Goal: Task Accomplishment & Management: Manage account settings

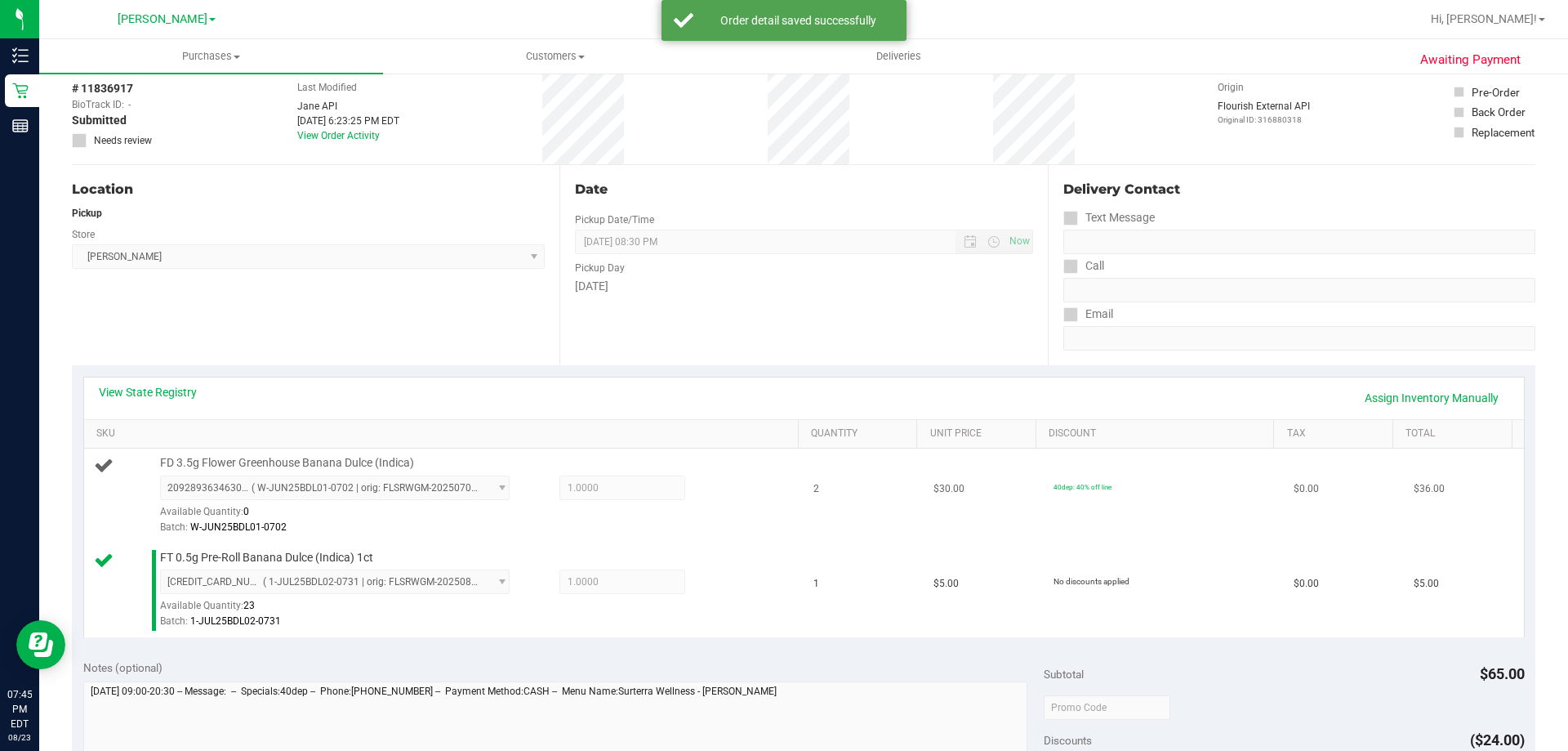
scroll to position [245, 0]
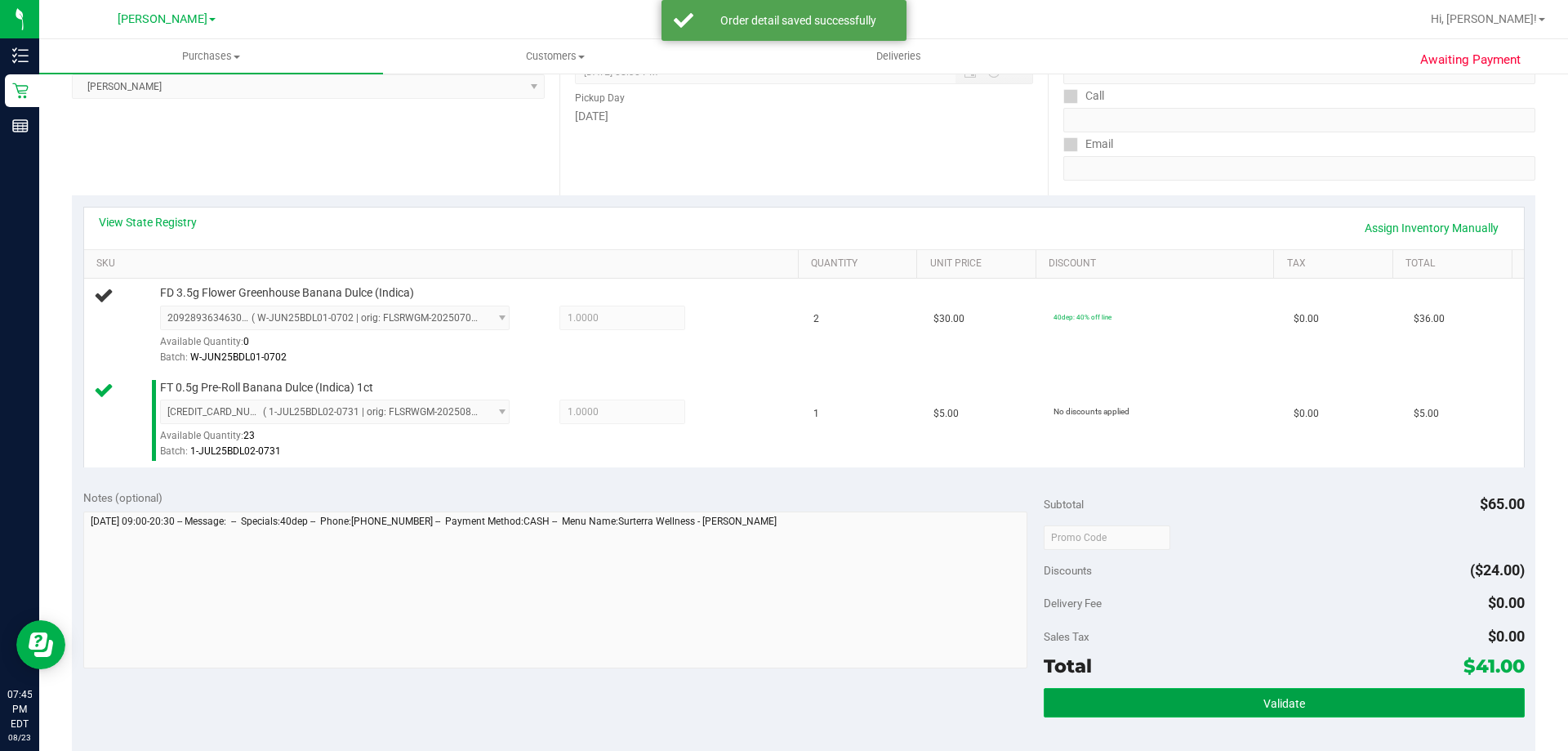
click at [1209, 696] on button "Validate" at bounding box center [1283, 703] width 480 height 29
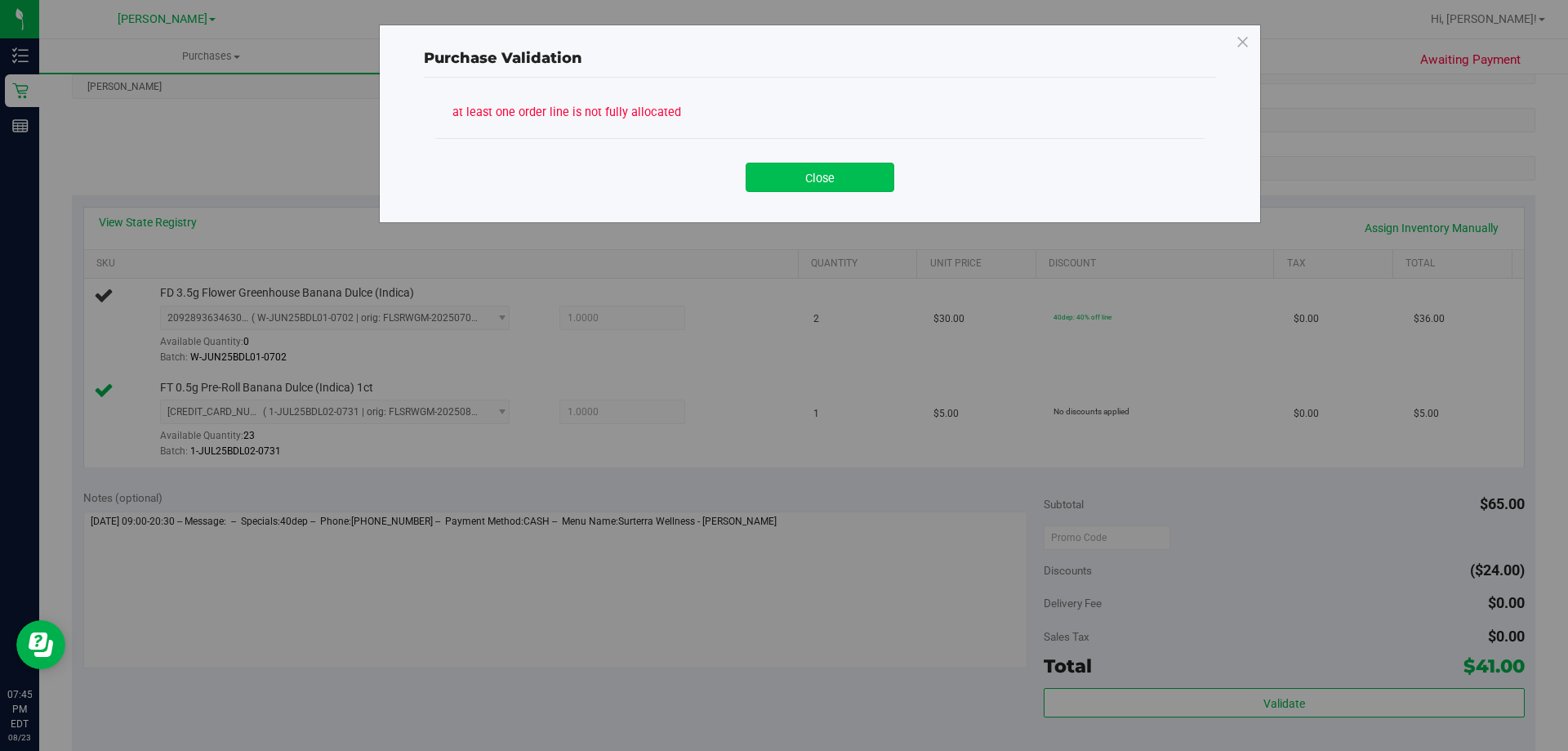
click at [859, 183] on button "Close" at bounding box center [819, 177] width 149 height 29
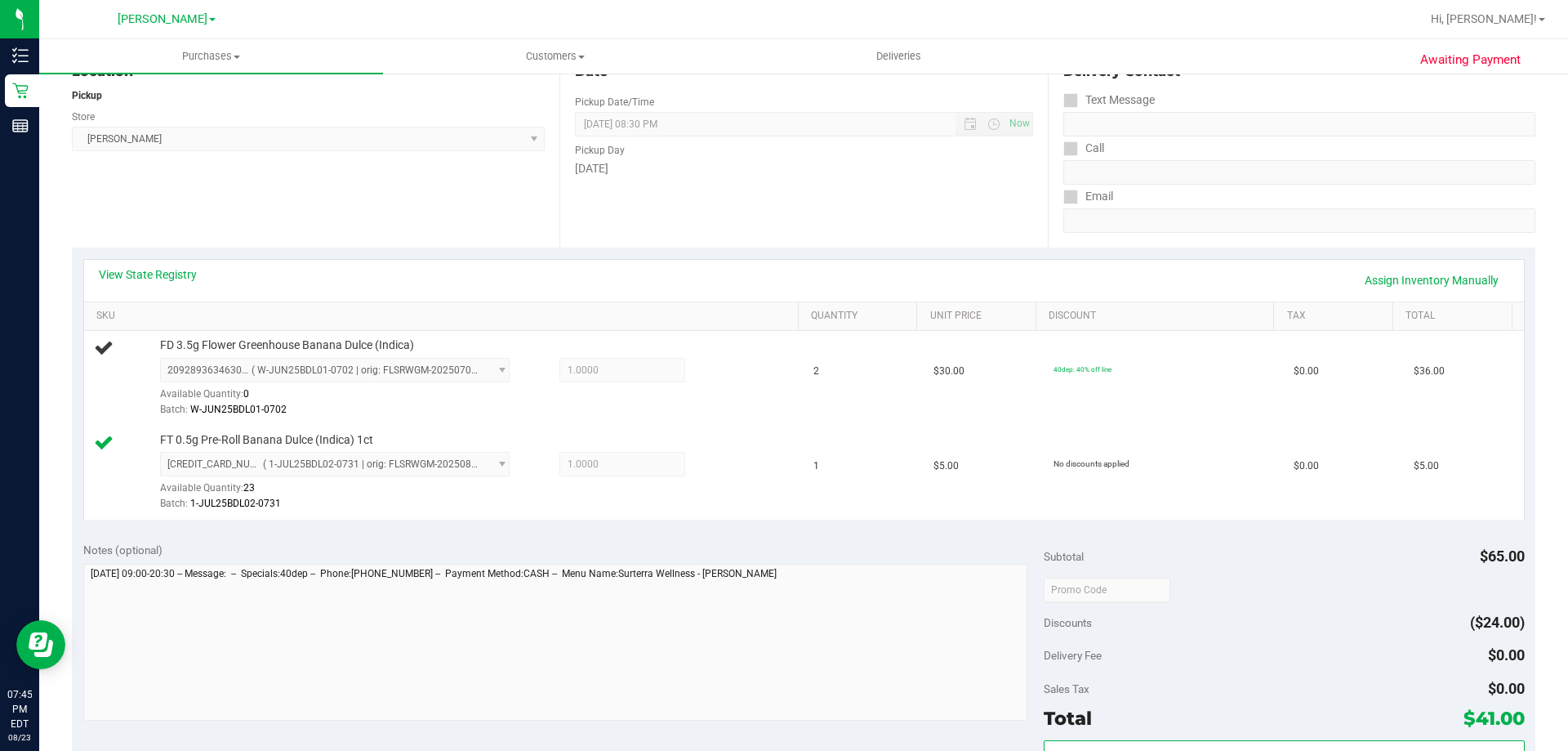
scroll to position [163, 0]
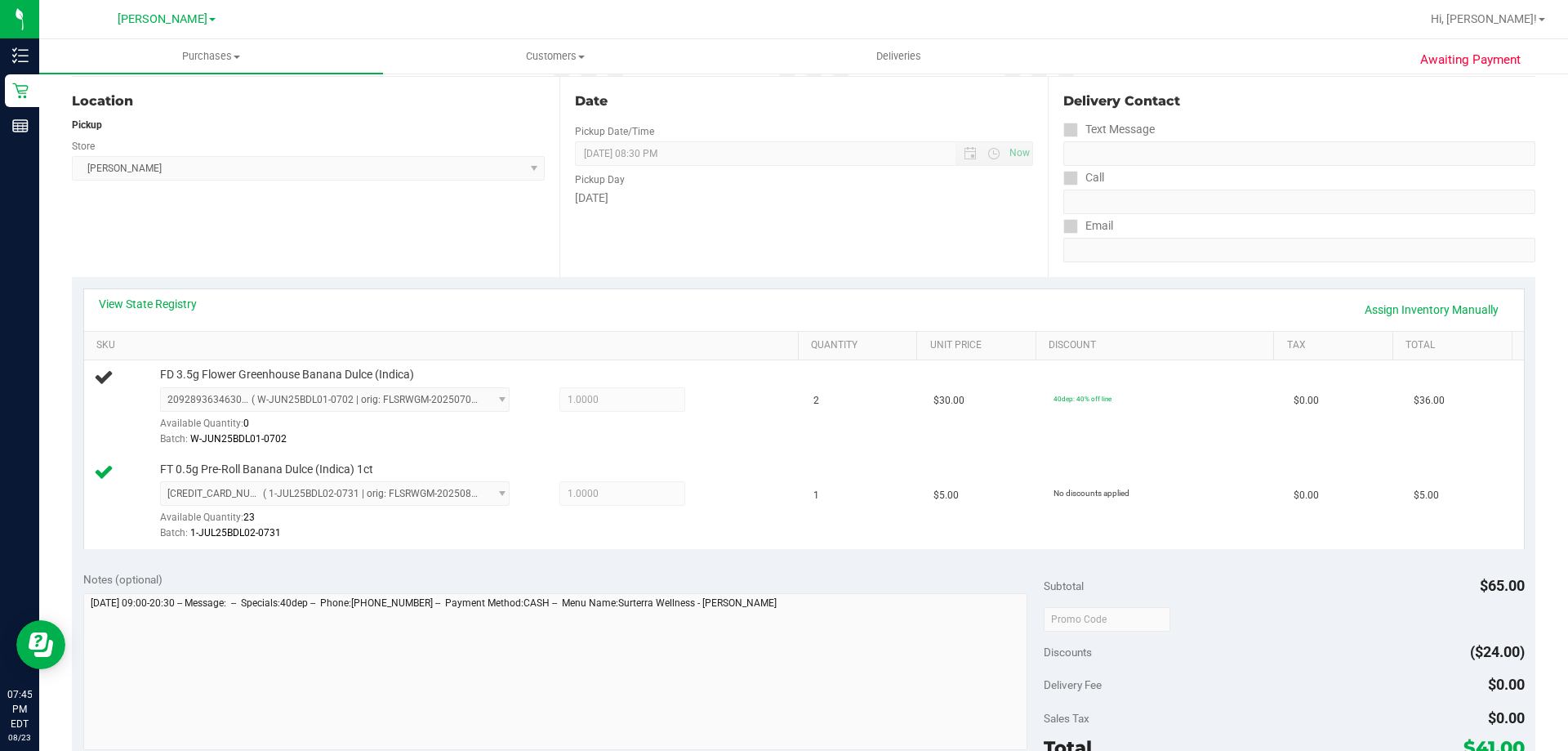
click at [161, 317] on div "View State Registry Assign Inventory Manually" at bounding box center [804, 309] width 1410 height 27
click at [160, 311] on link "View State Registry" at bounding box center [147, 304] width 98 height 16
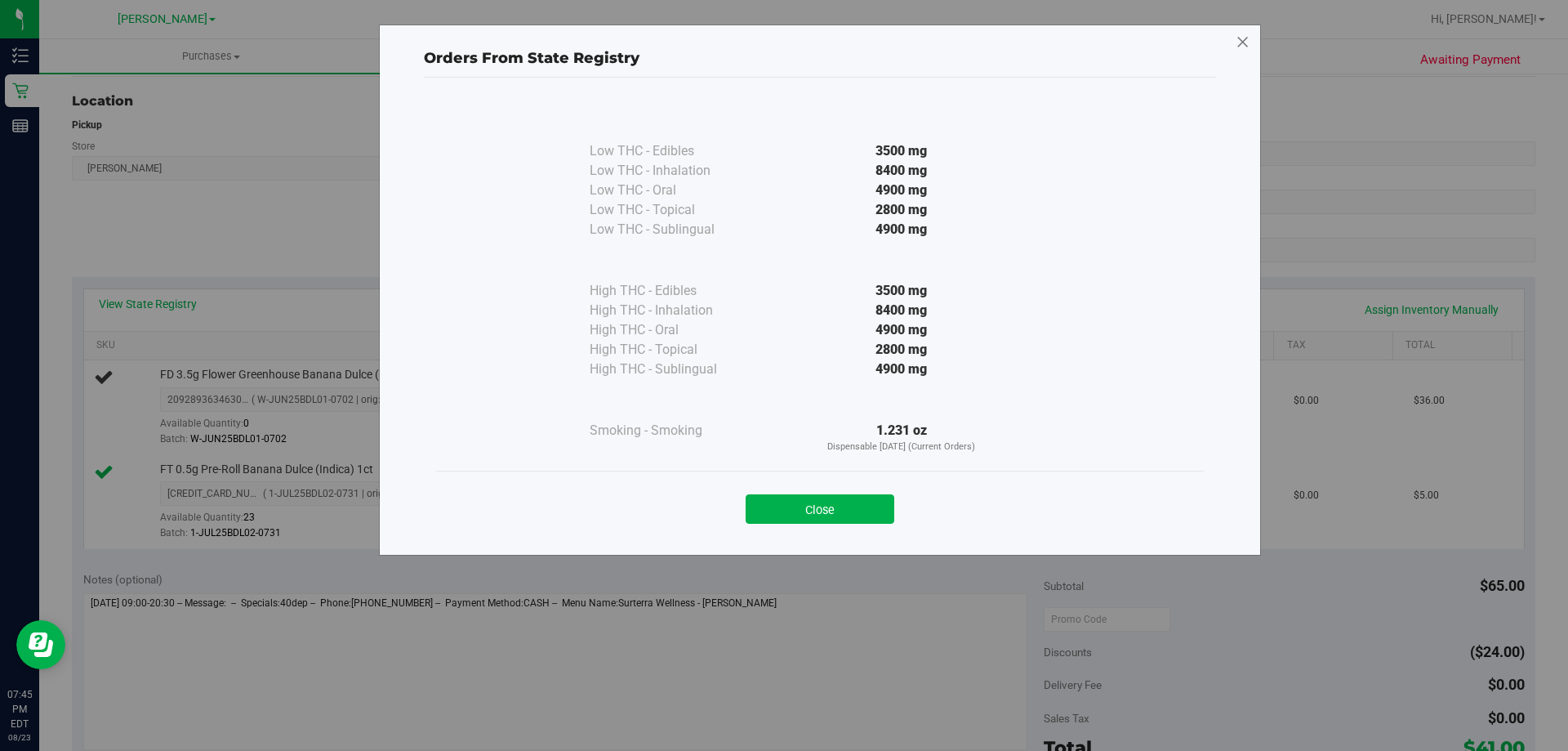
click at [1249, 45] on icon at bounding box center [1243, 42] width 15 height 26
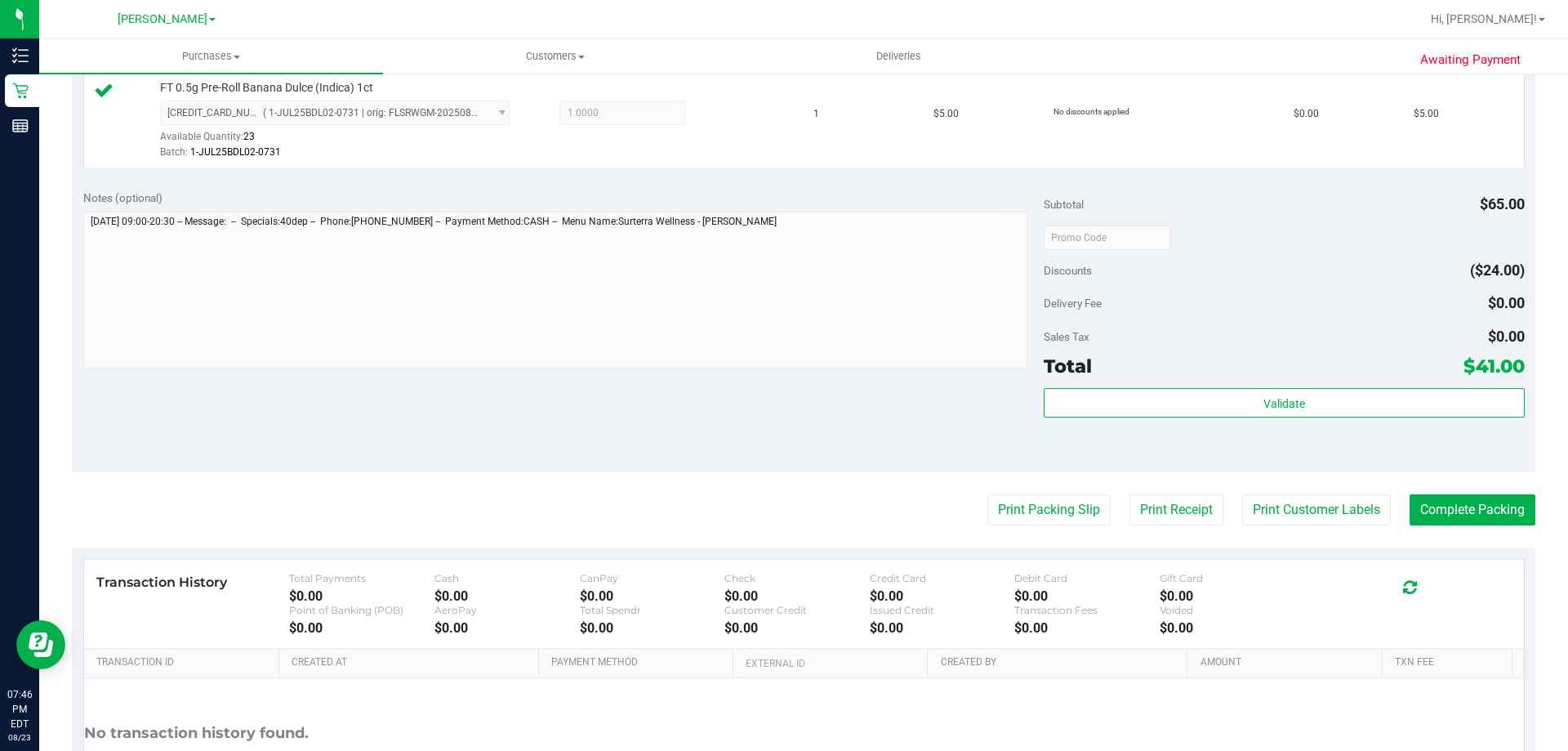
scroll to position [653, 0]
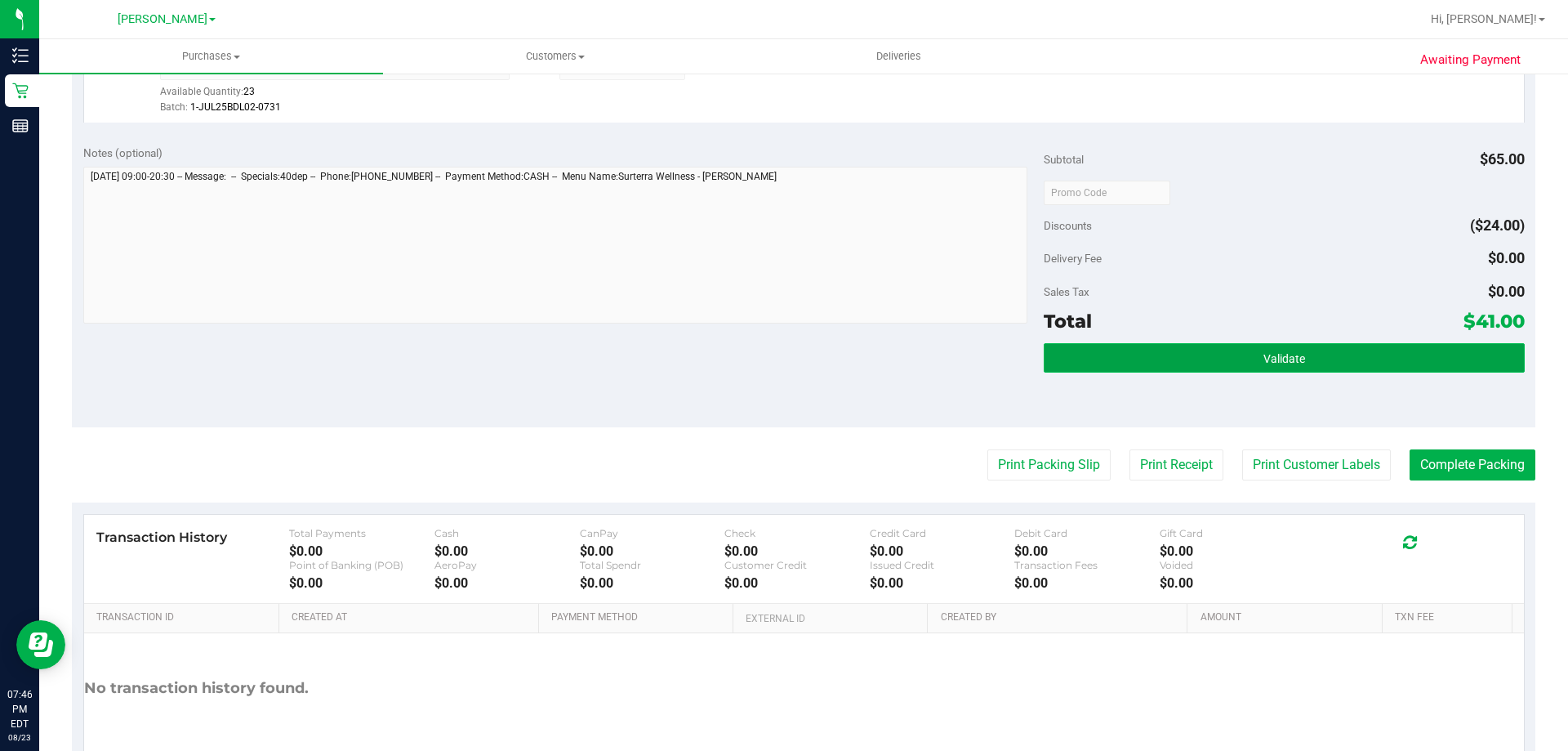
click at [1145, 349] on button "Validate" at bounding box center [1283, 358] width 480 height 29
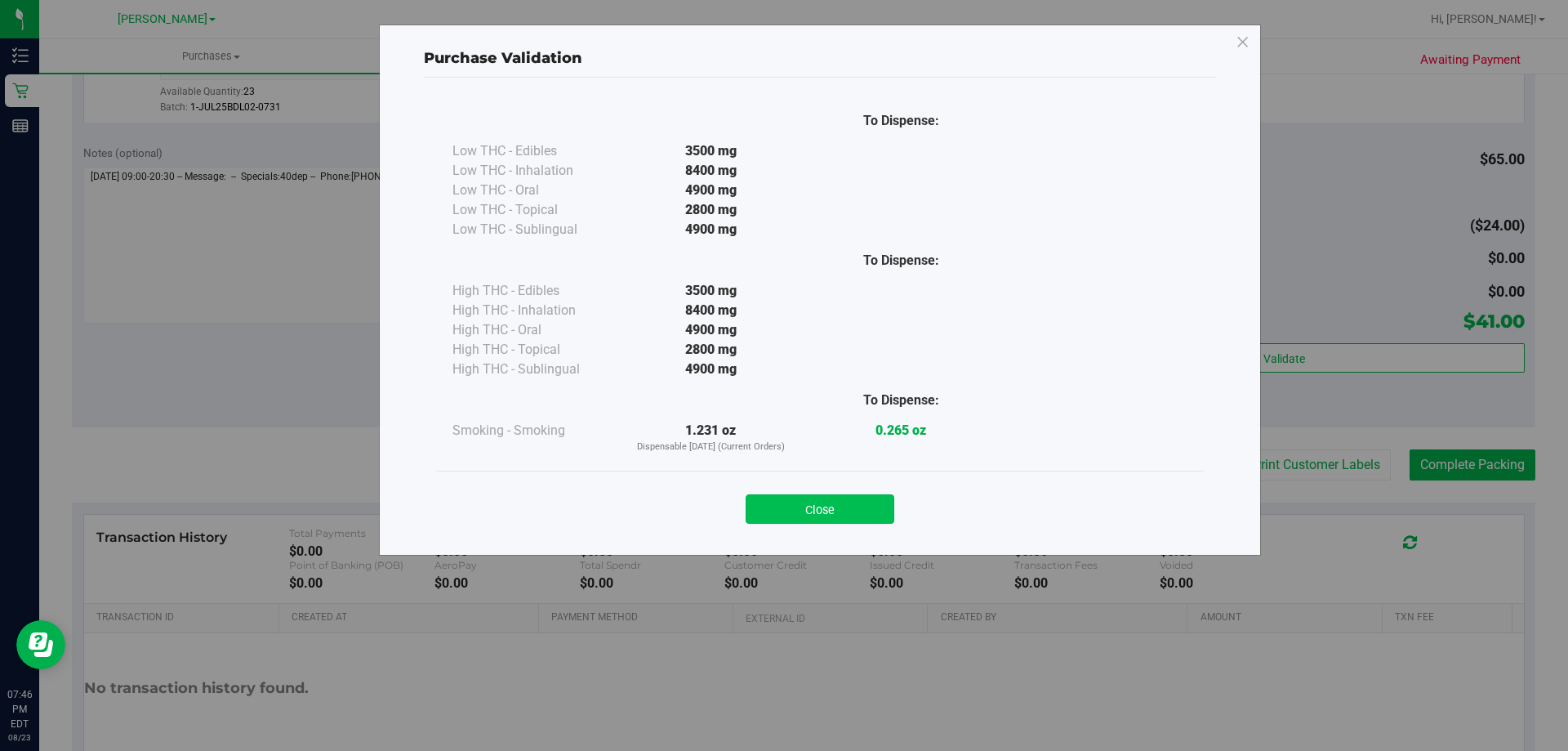
click at [849, 514] on button "Close" at bounding box center [819, 509] width 149 height 29
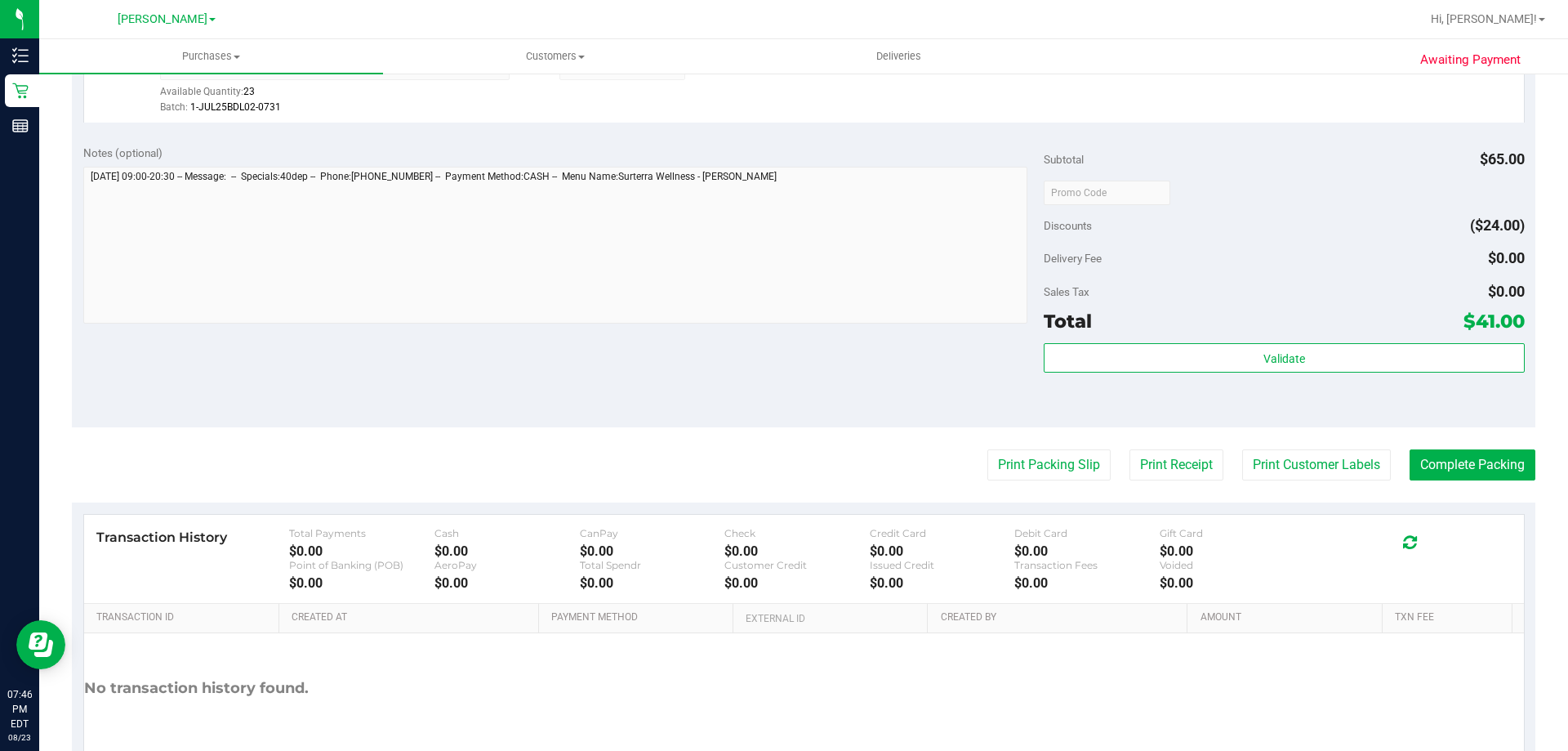
click at [1438, 446] on purchase-details "Back Edit Purchase Cancel Purchase View Profile # 11836917 BioTrack ID: - Submi…" at bounding box center [804, 120] width 1464 height 1373
click at [1442, 455] on button "Complete Packing" at bounding box center [1472, 464] width 126 height 31
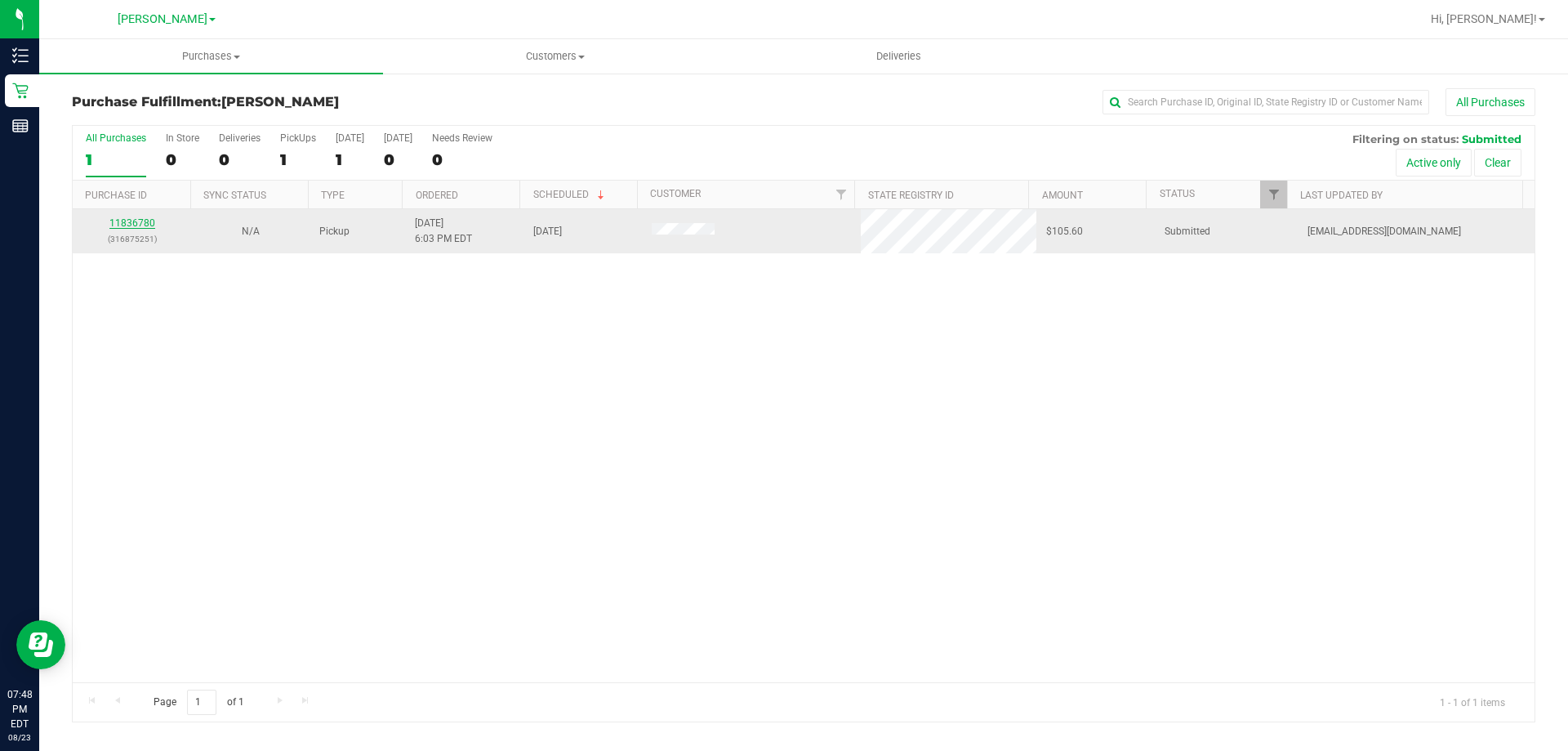
click at [147, 226] on link "11836780" at bounding box center [132, 223] width 46 height 12
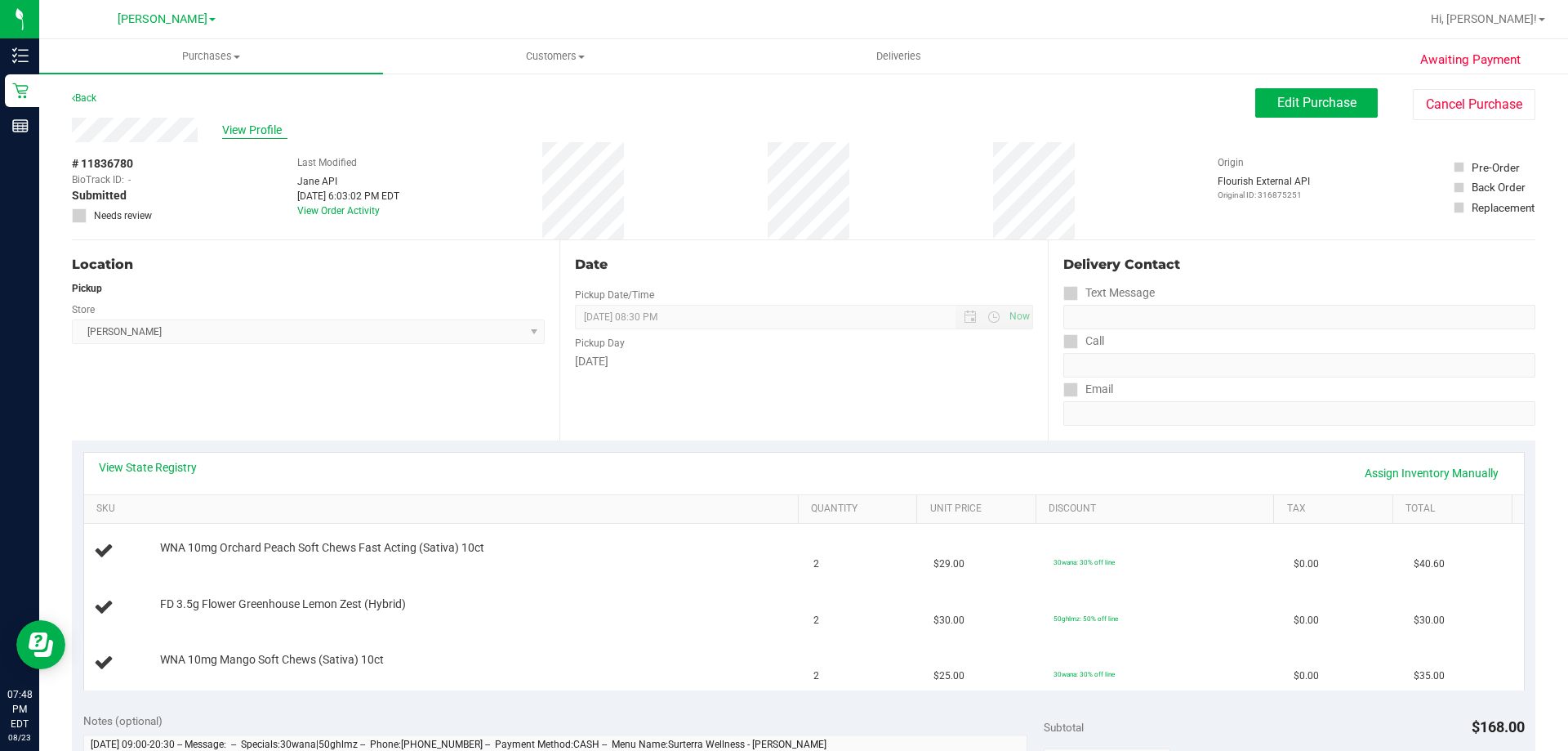
click at [254, 133] on span "View Profile" at bounding box center [255, 130] width 66 height 17
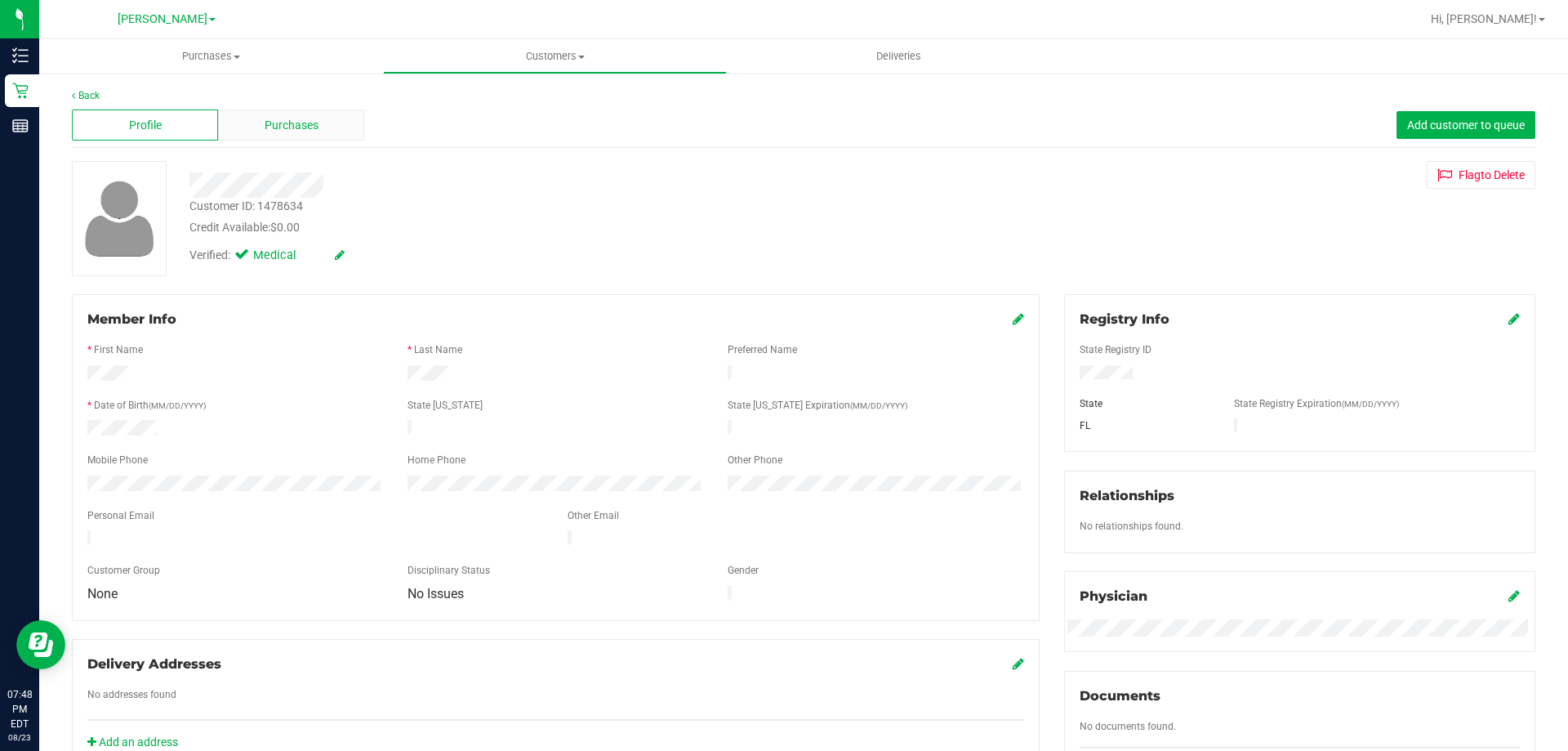
click at [269, 132] on span "Purchases" at bounding box center [291, 125] width 54 height 17
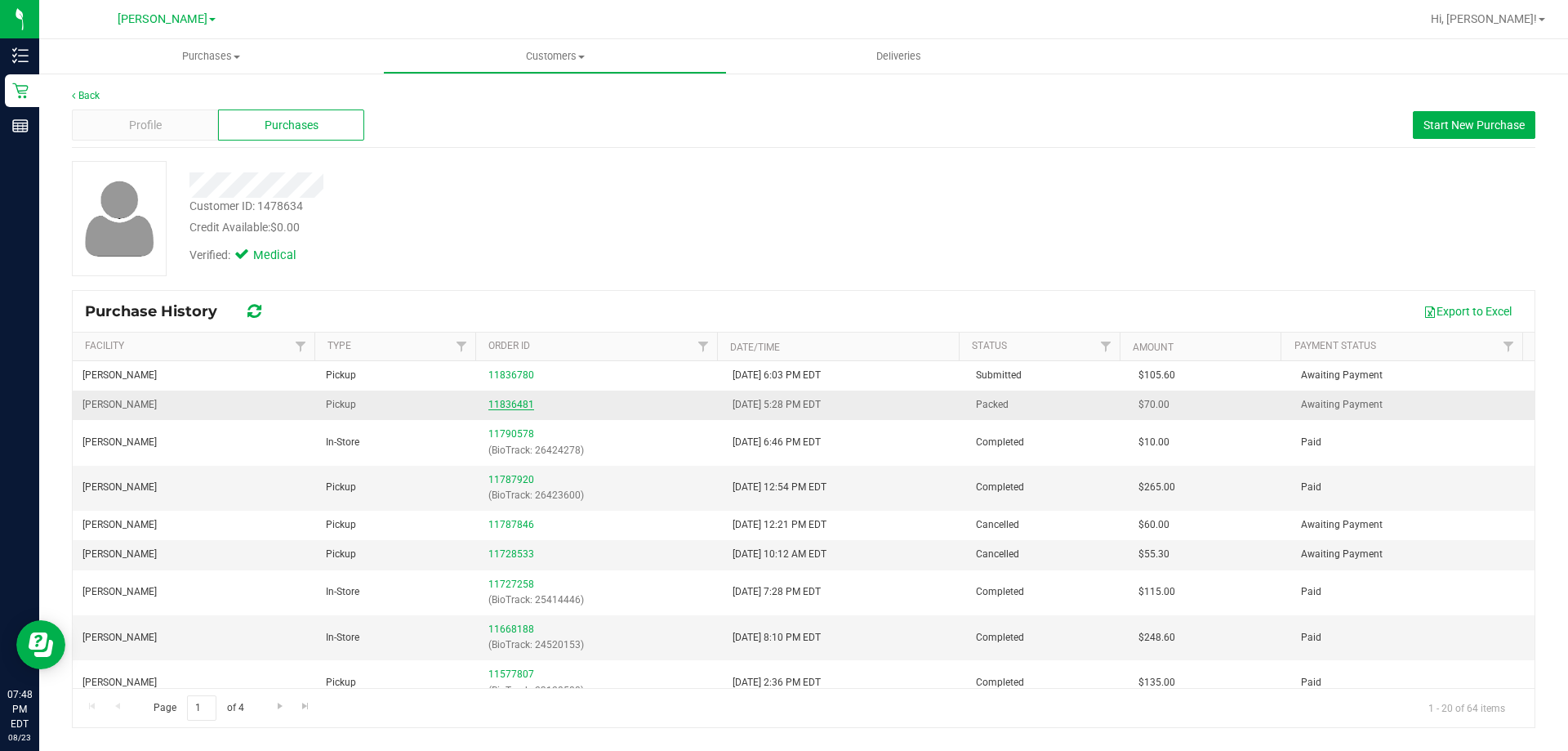
click at [523, 402] on link "11836481" at bounding box center [511, 404] width 46 height 12
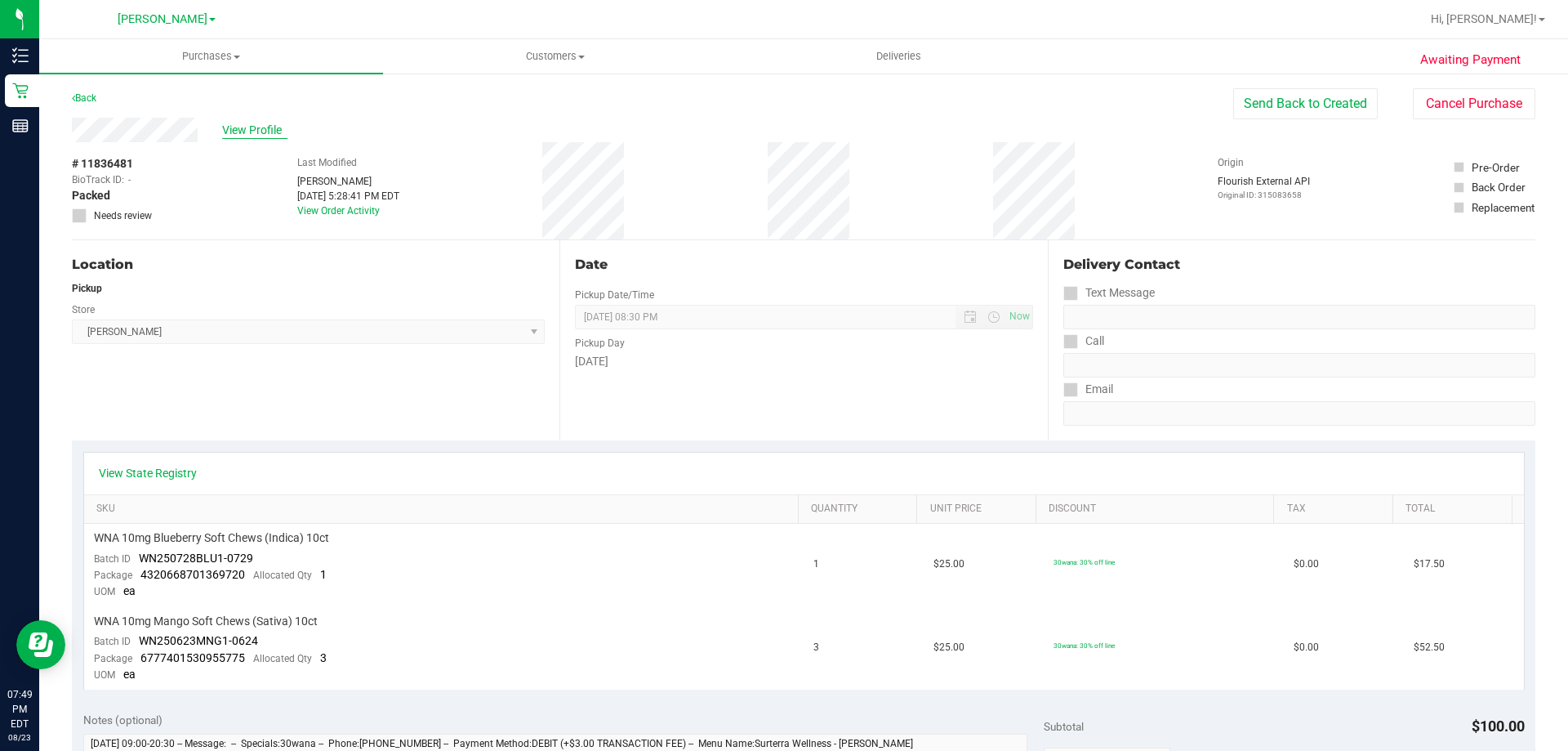
click at [229, 137] on span "View Profile" at bounding box center [255, 130] width 66 height 17
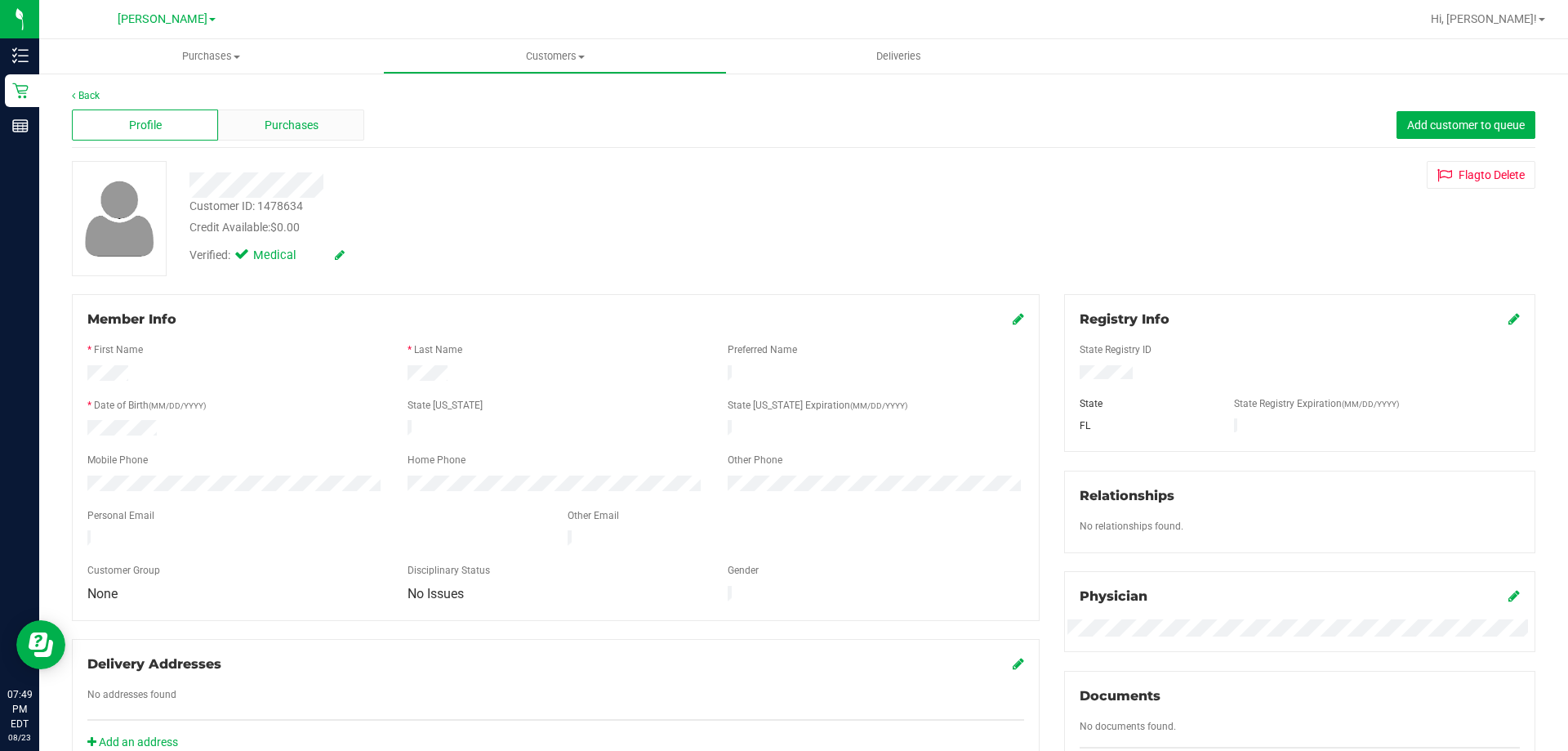
click at [294, 133] on span "Purchases" at bounding box center [291, 125] width 54 height 17
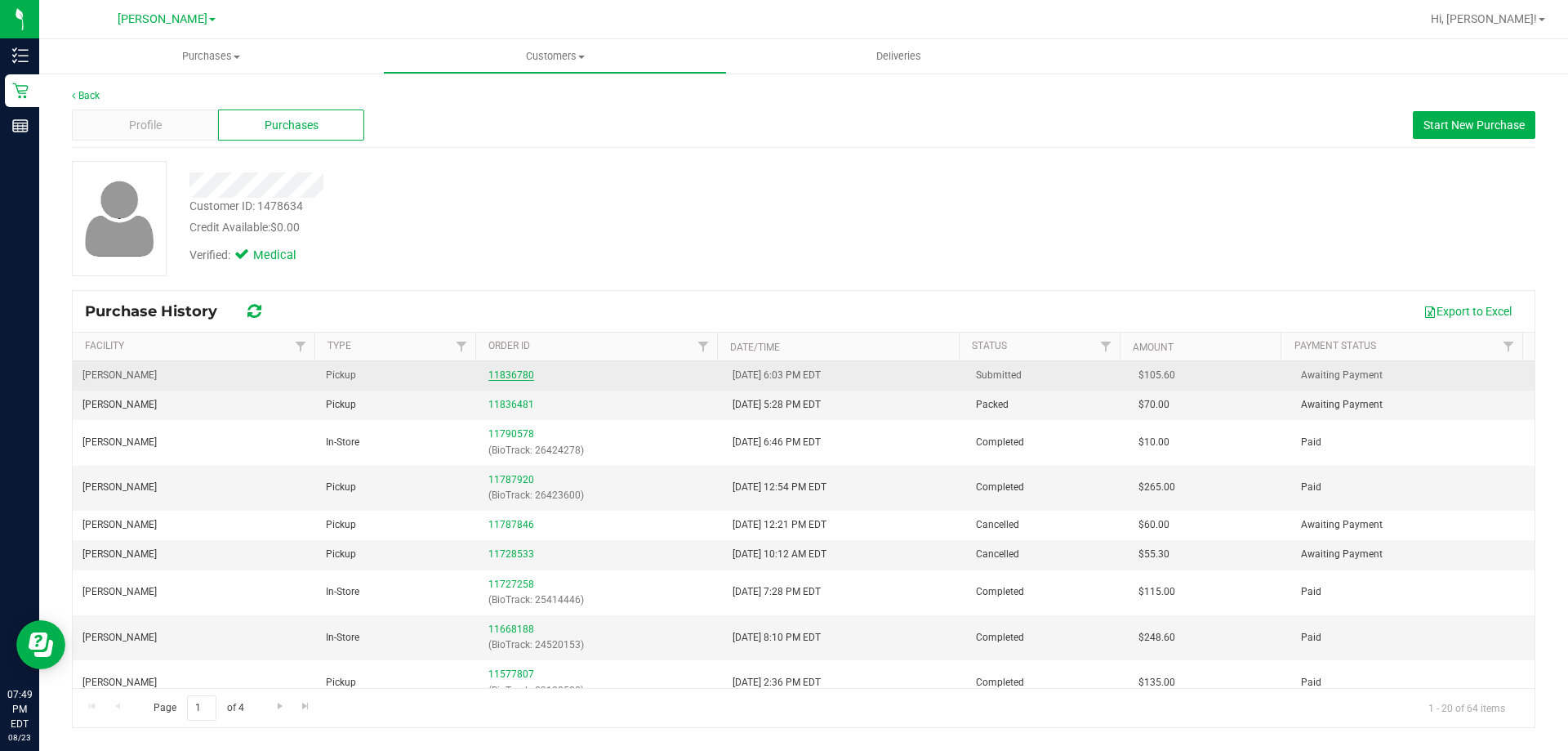
click at [512, 377] on link "11836780" at bounding box center [511, 375] width 46 height 12
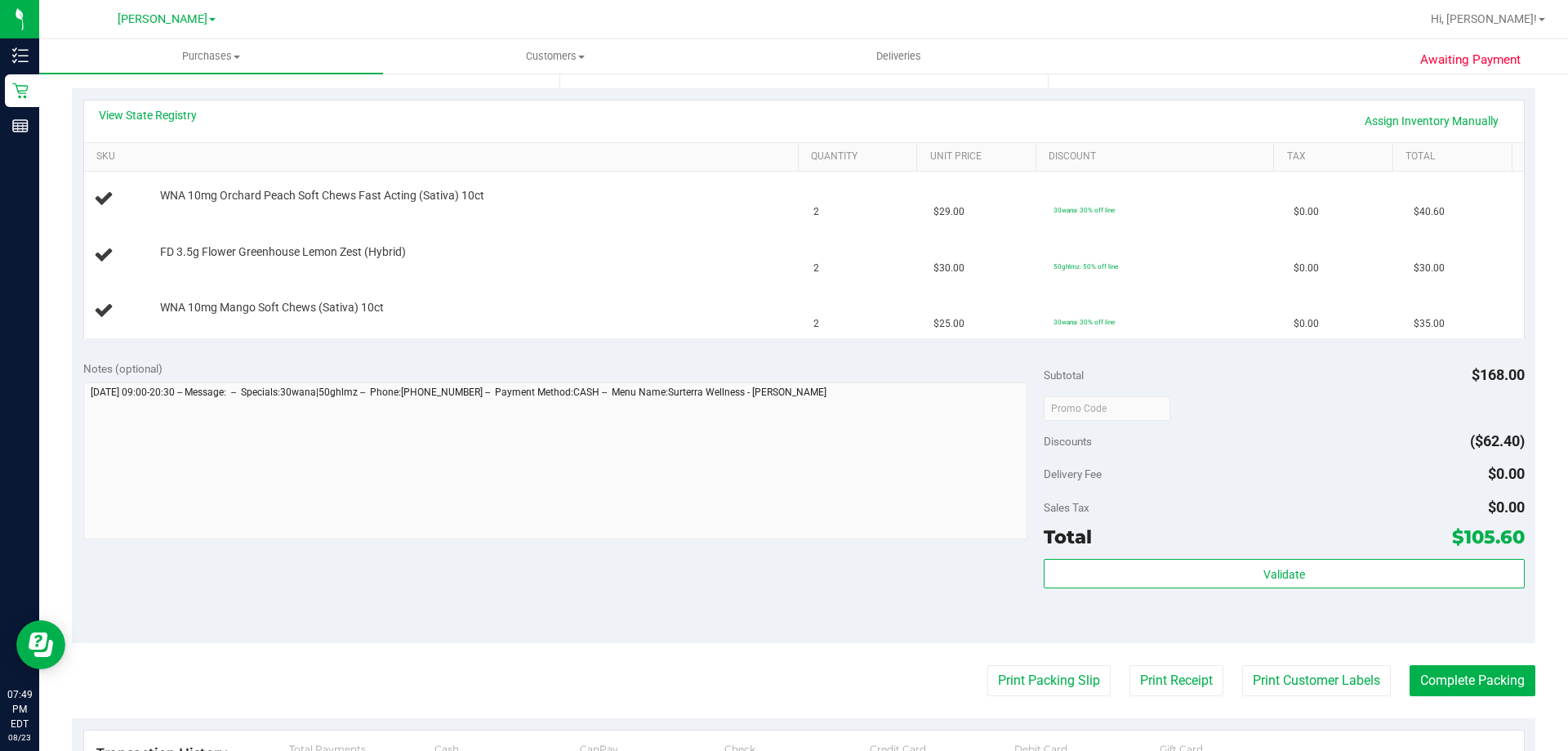
scroll to position [359, 0]
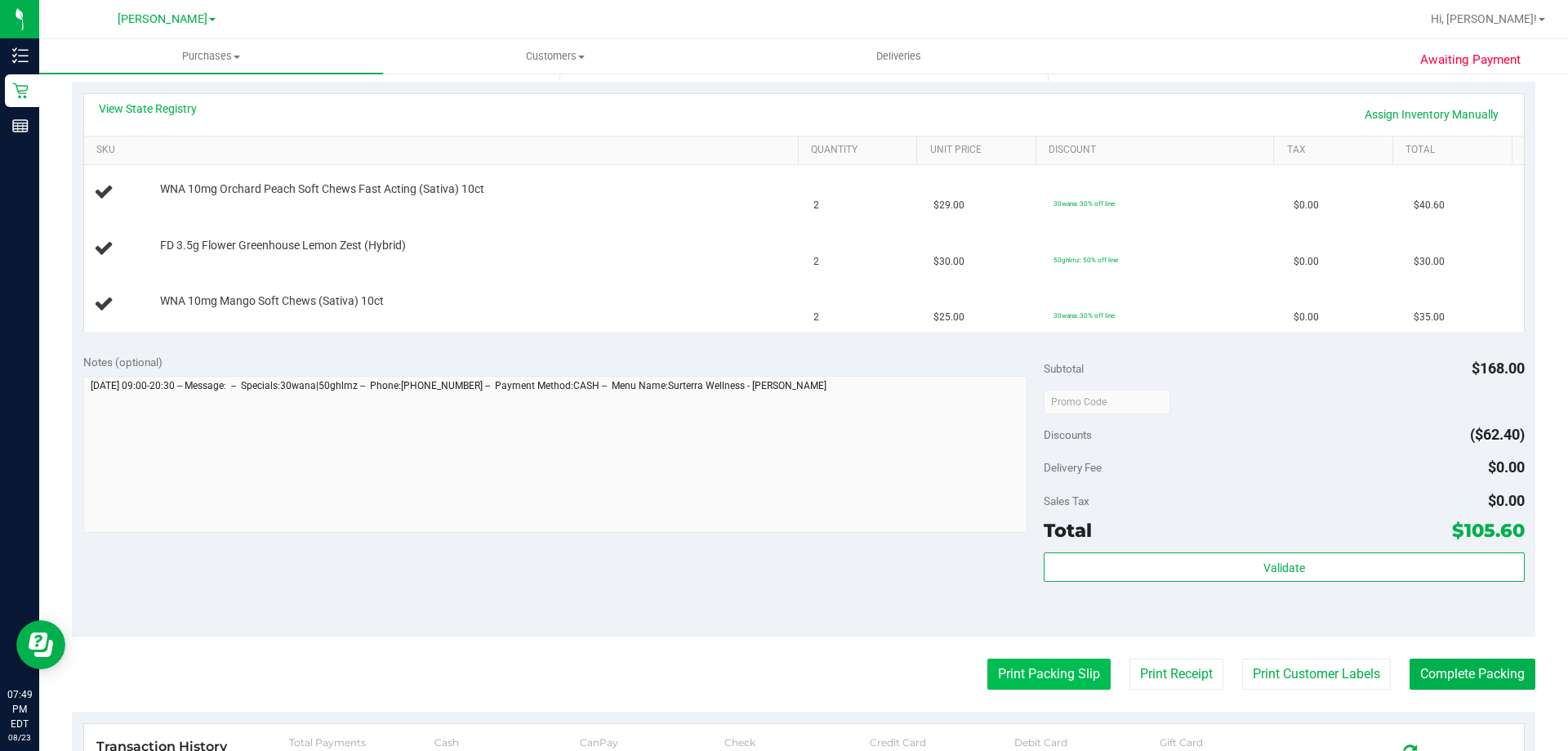
click at [1061, 673] on button "Print Packing Slip" at bounding box center [1049, 674] width 123 height 31
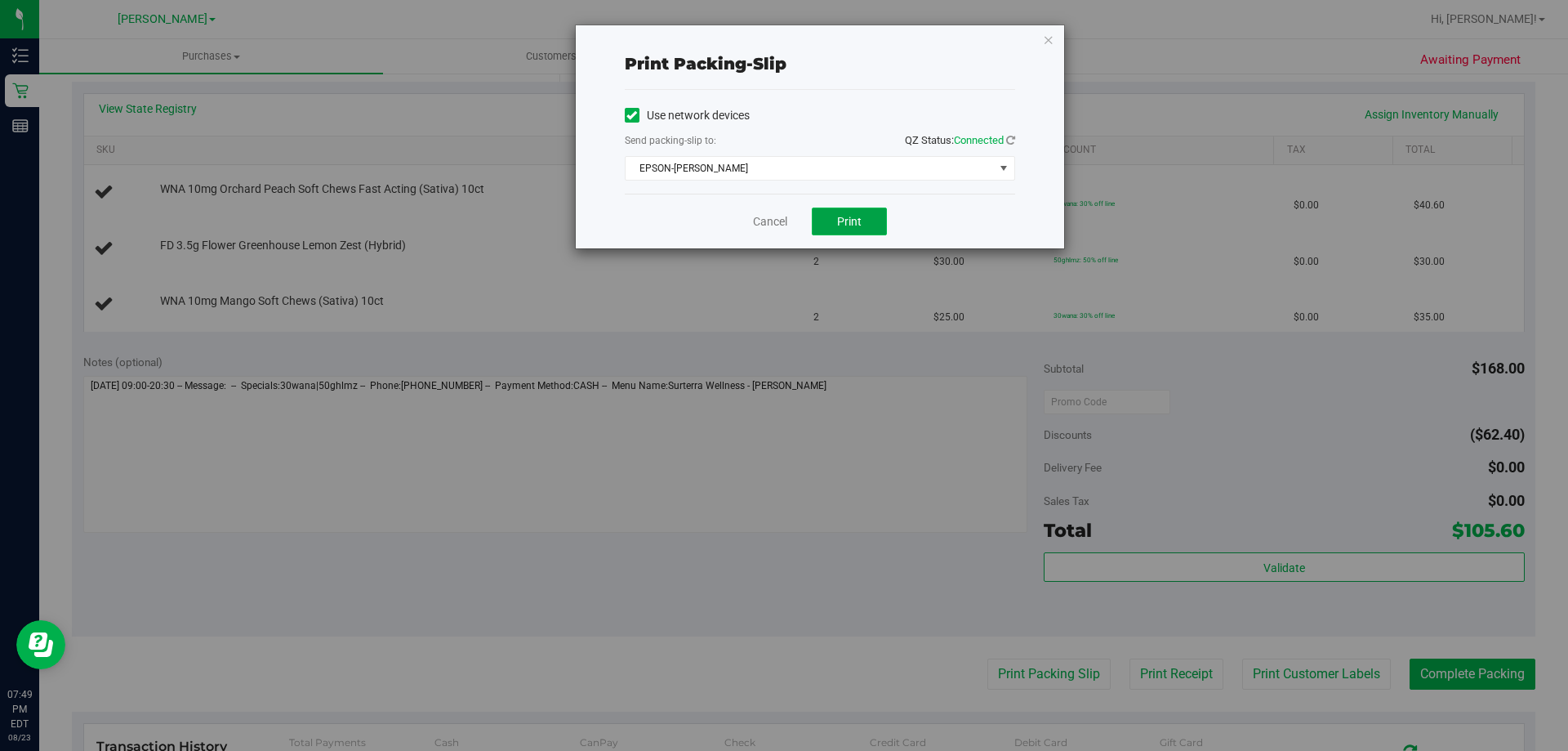
click at [846, 219] on span "Print" at bounding box center [849, 221] width 25 height 13
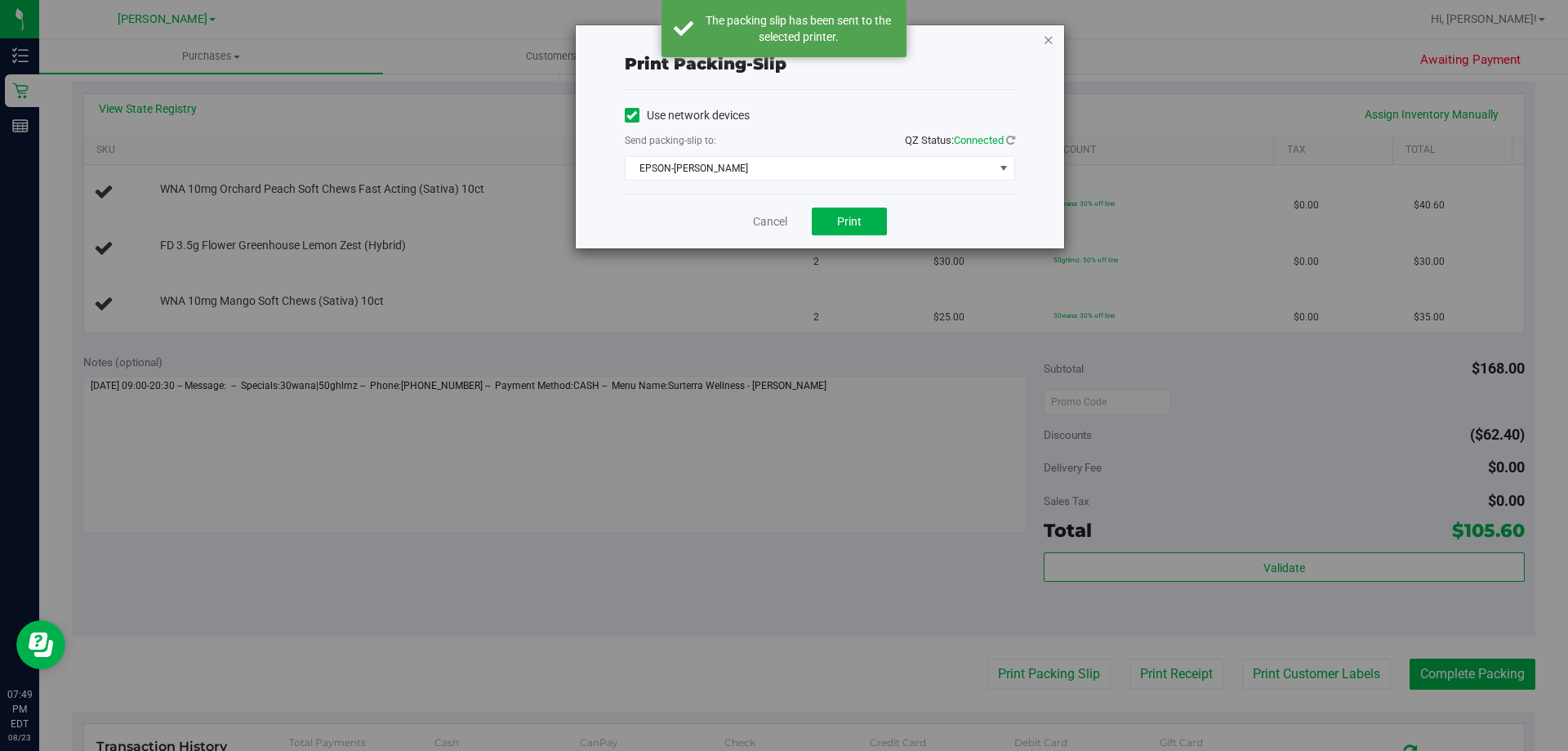
click at [1045, 43] on icon "button" at bounding box center [1048, 38] width 12 height 19
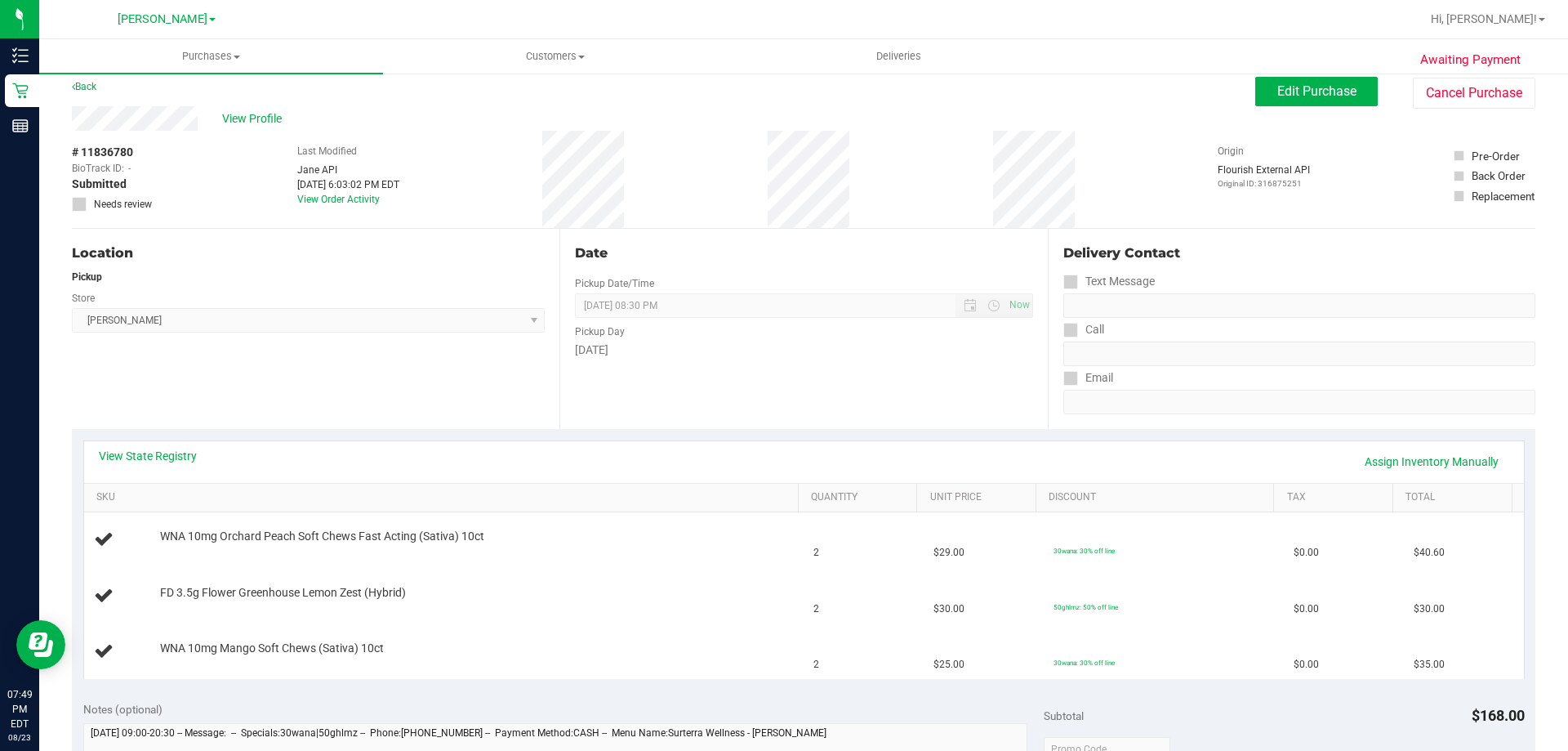
scroll to position [0, 0]
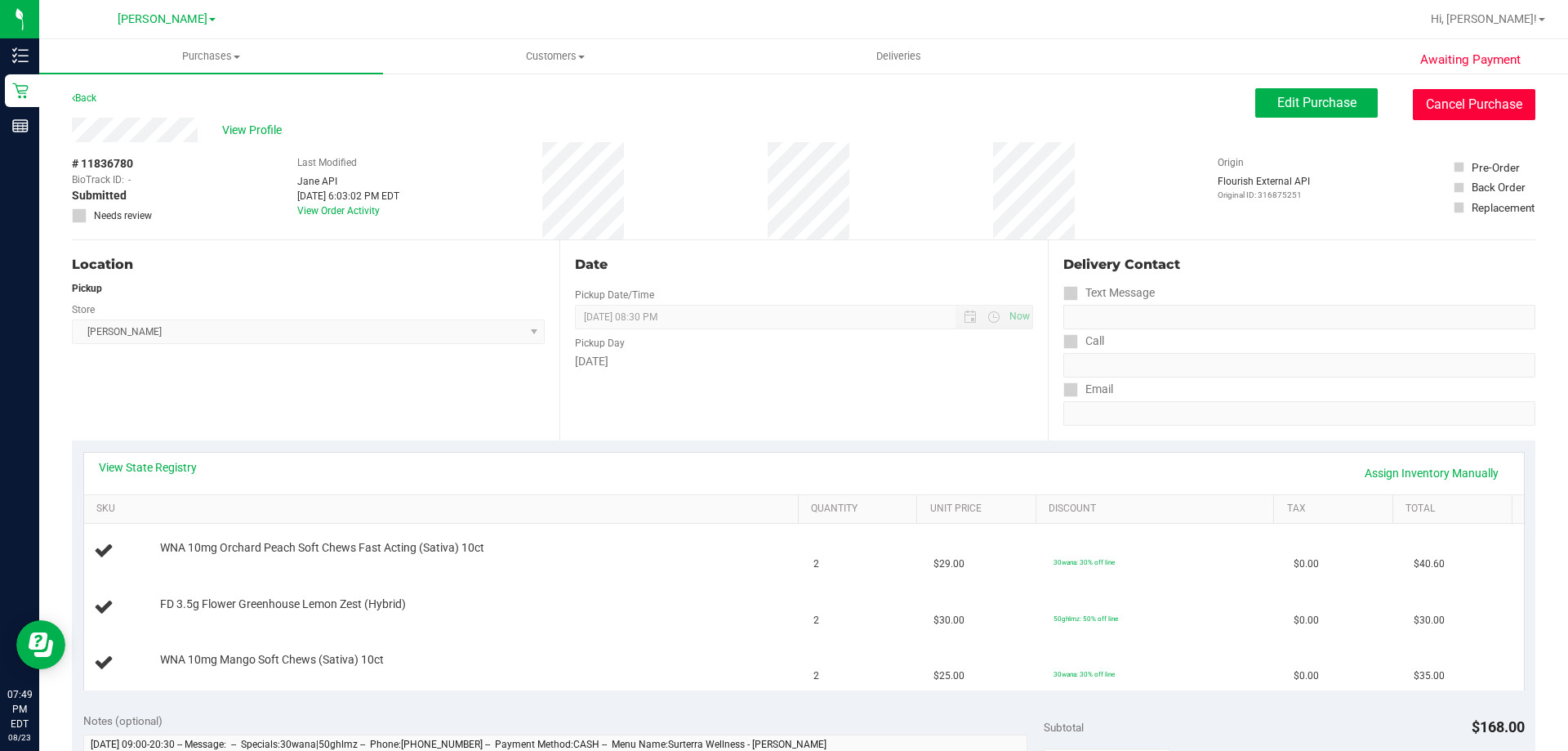
click at [1451, 100] on button "Cancel Purchase" at bounding box center [1474, 105] width 122 height 31
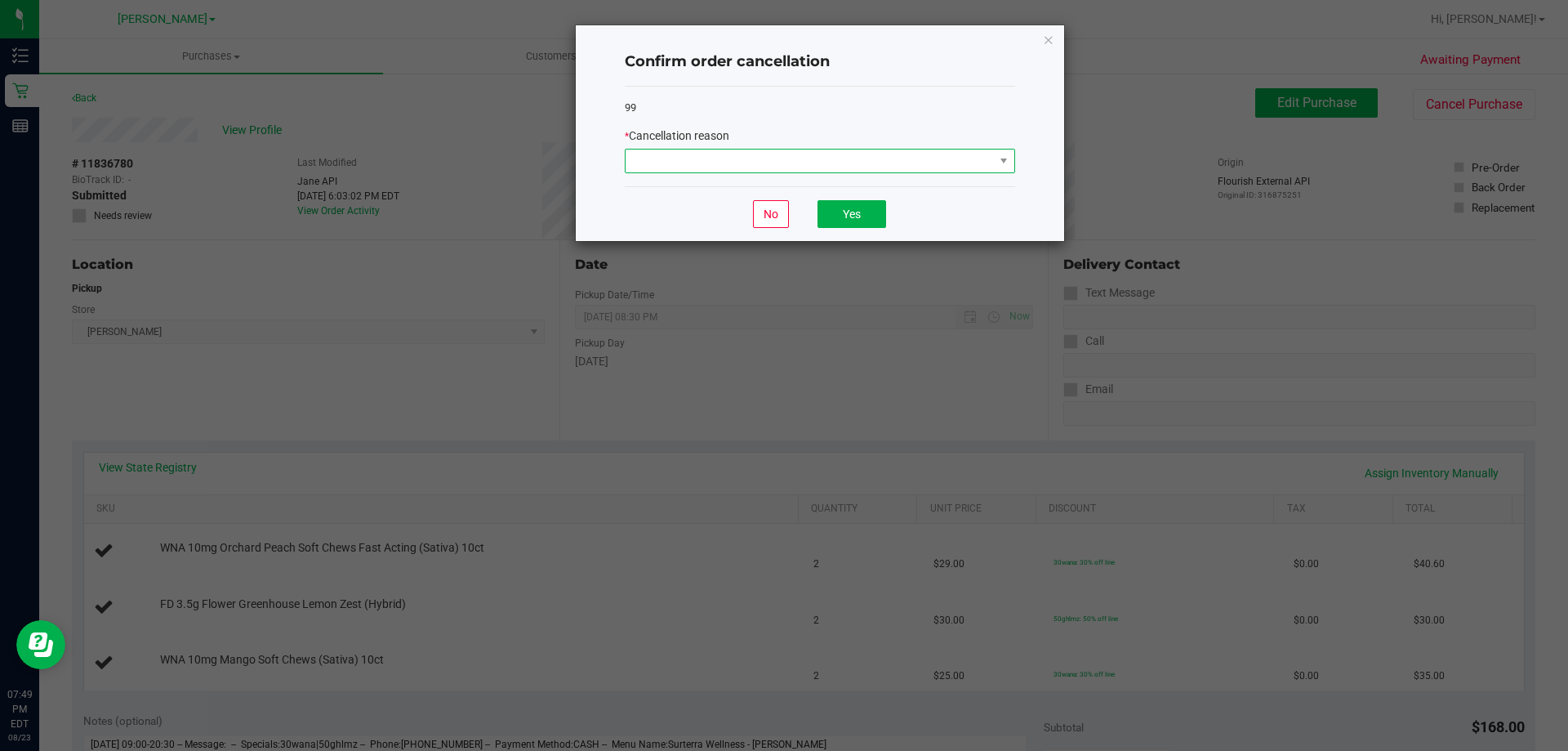
click at [888, 161] on span at bounding box center [810, 161] width 369 height 23
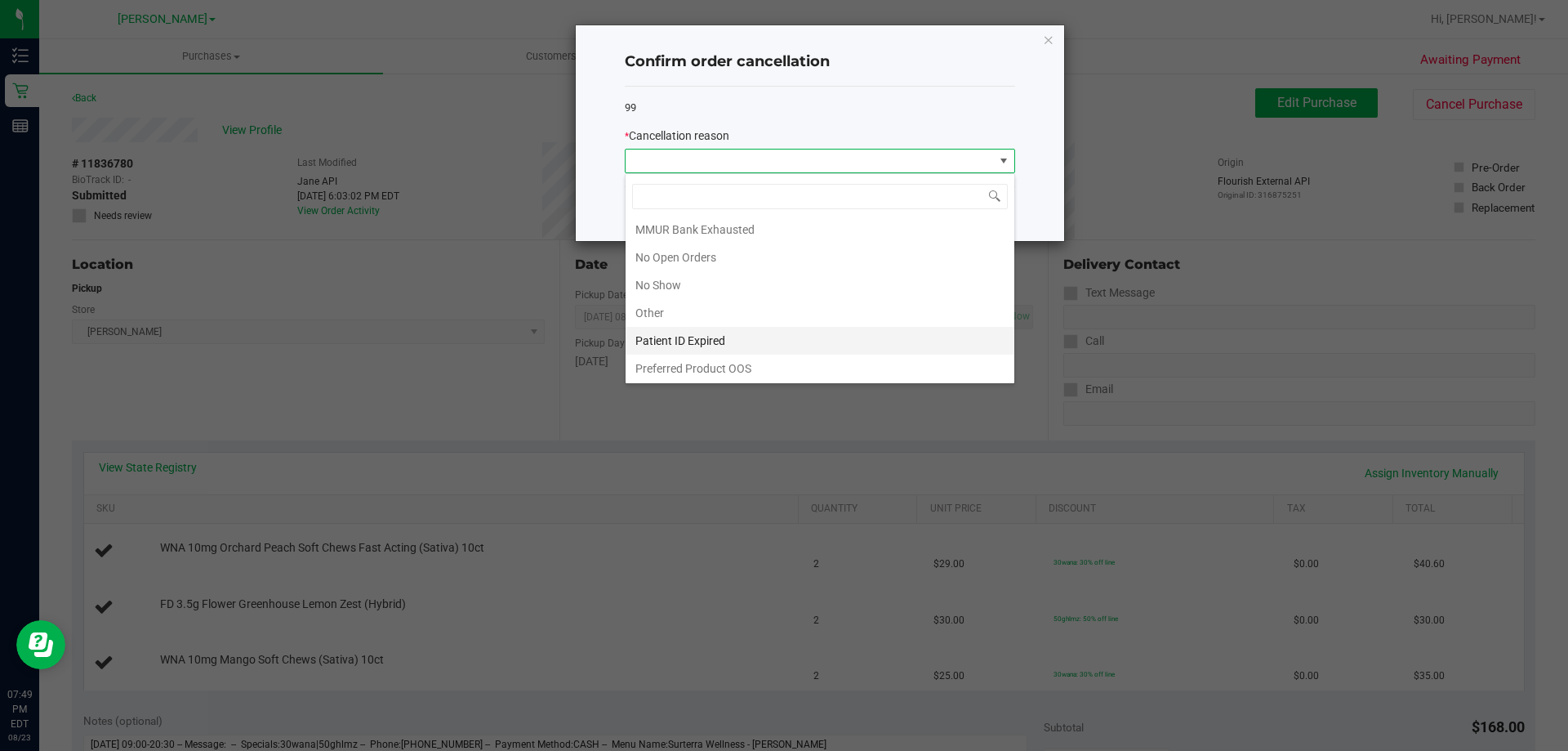
scroll to position [114, 0]
click at [738, 317] on li "Other" at bounding box center [820, 311] width 389 height 27
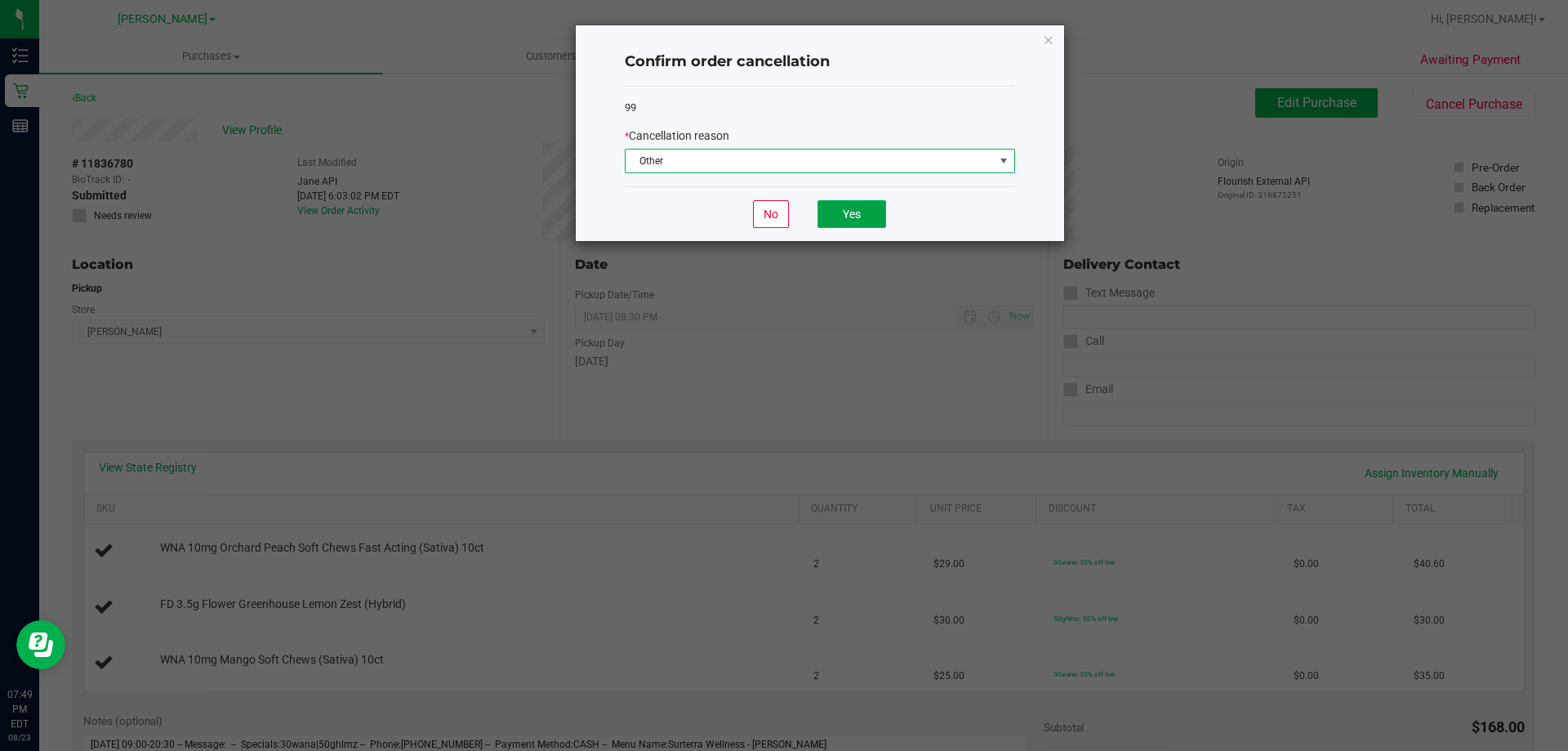
click at [843, 223] on button "Yes" at bounding box center [851, 214] width 68 height 27
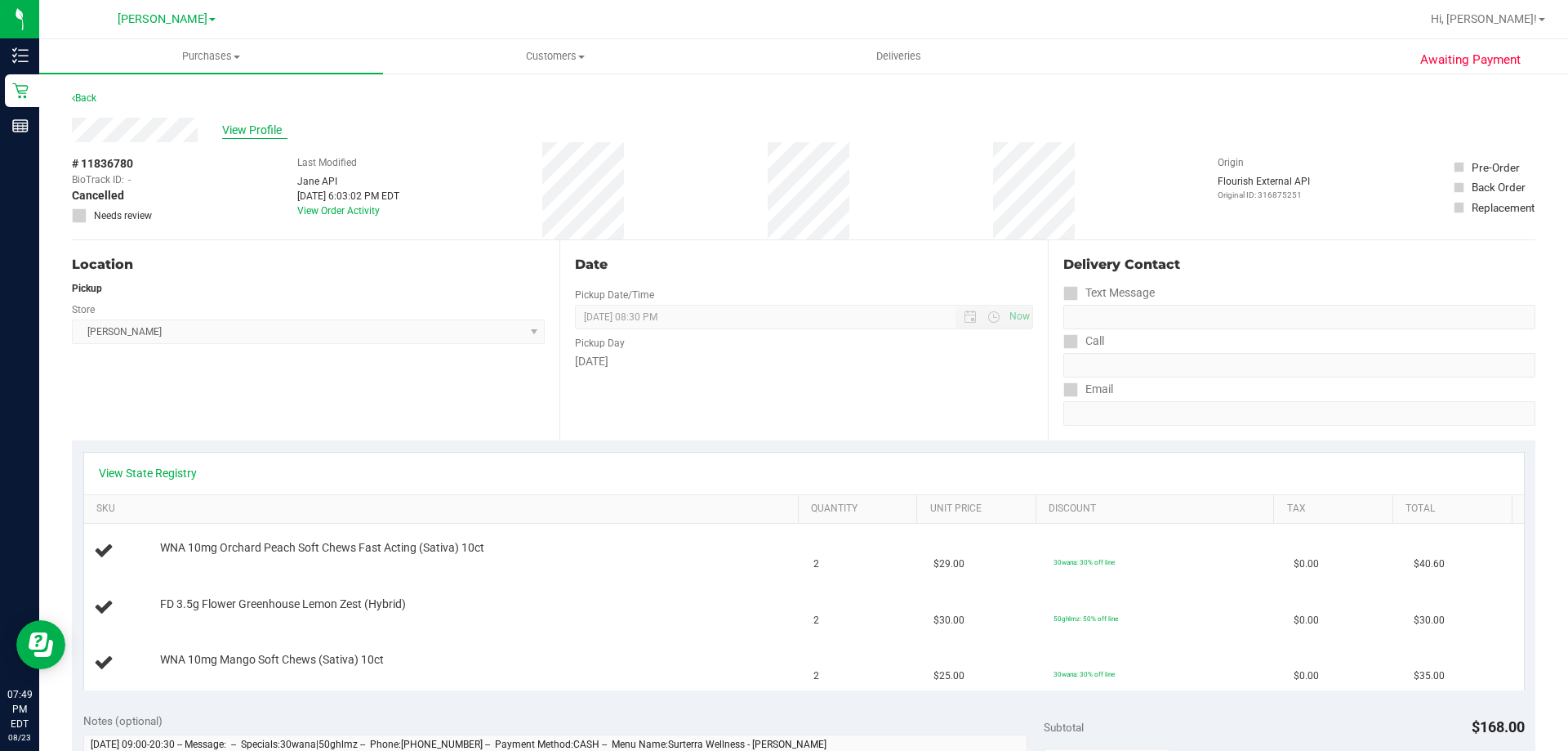
click at [238, 130] on span "View Profile" at bounding box center [255, 130] width 66 height 17
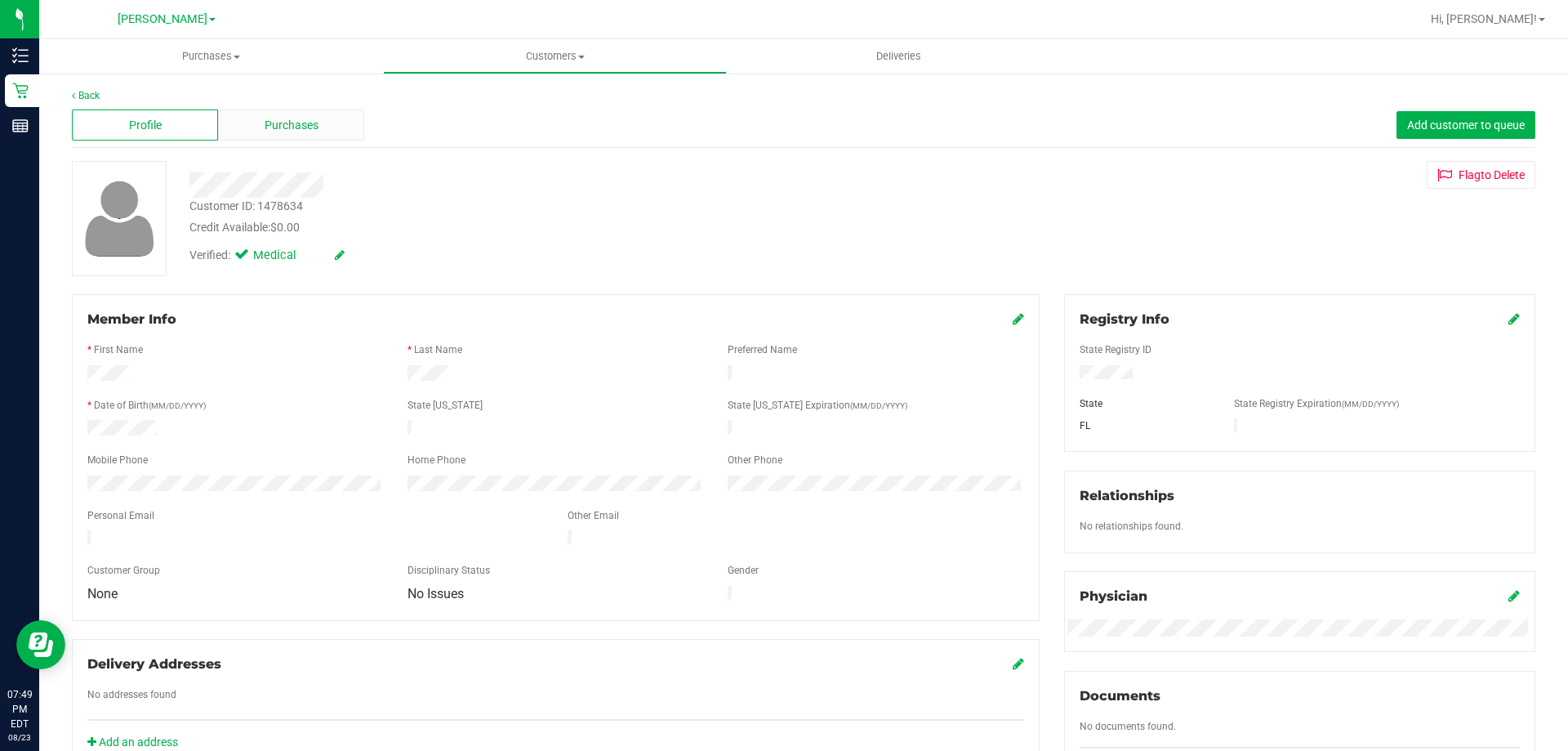
click at [286, 133] on span "Purchases" at bounding box center [291, 125] width 54 height 17
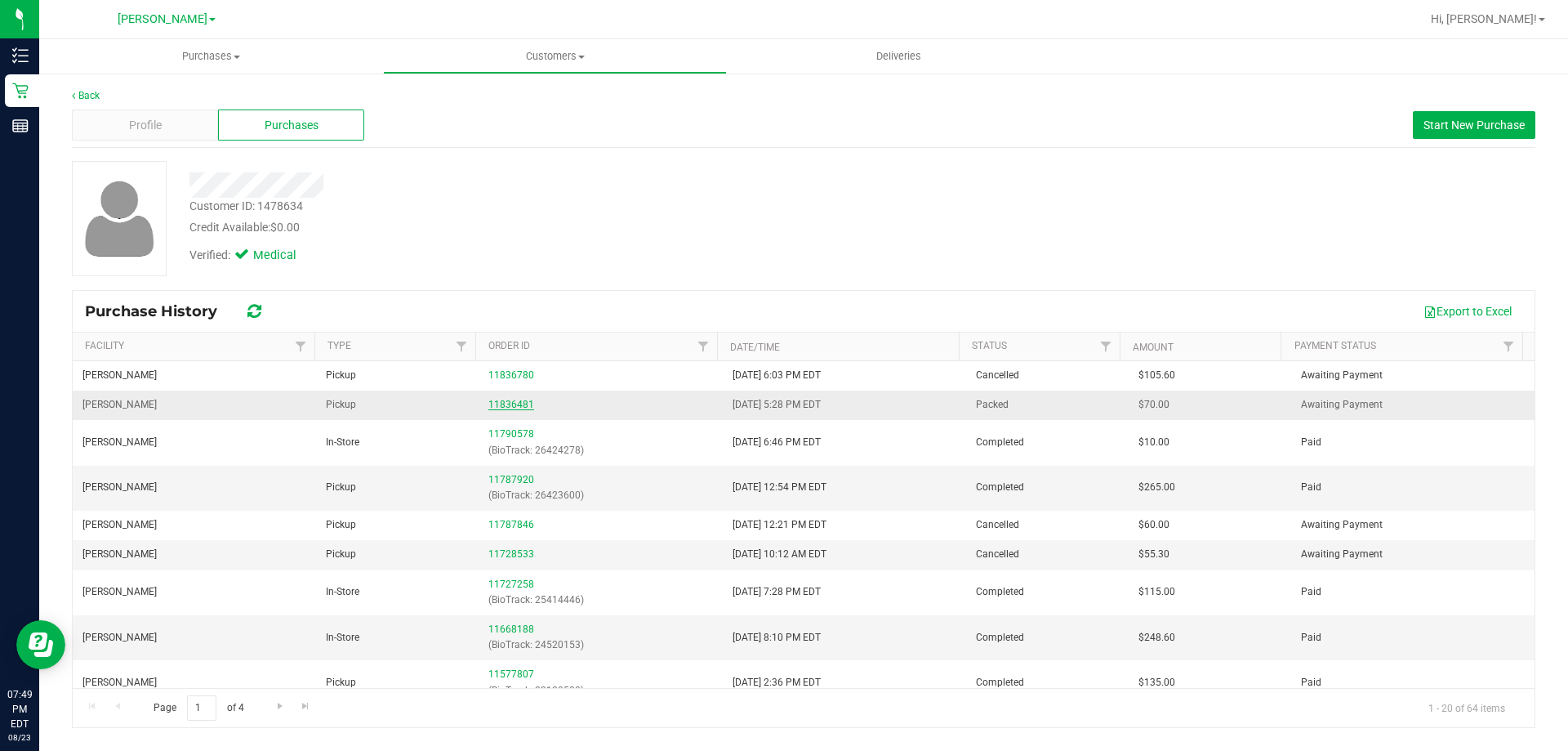
click at [504, 406] on link "11836481" at bounding box center [511, 404] width 46 height 12
